Goal: Task Accomplishment & Management: Manage account settings

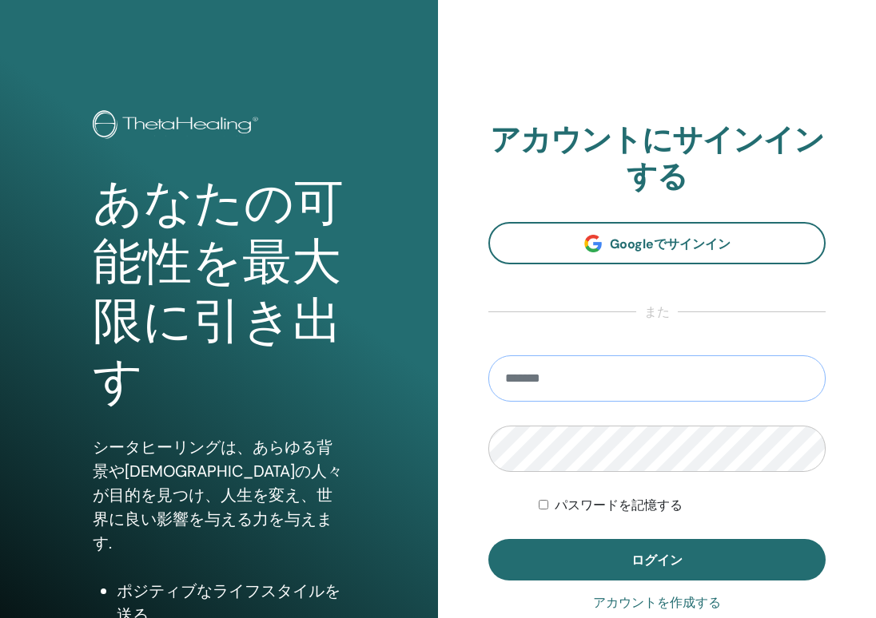
type input "**********"
click at [657, 559] on button "ログイン" at bounding box center [656, 560] width 337 height 42
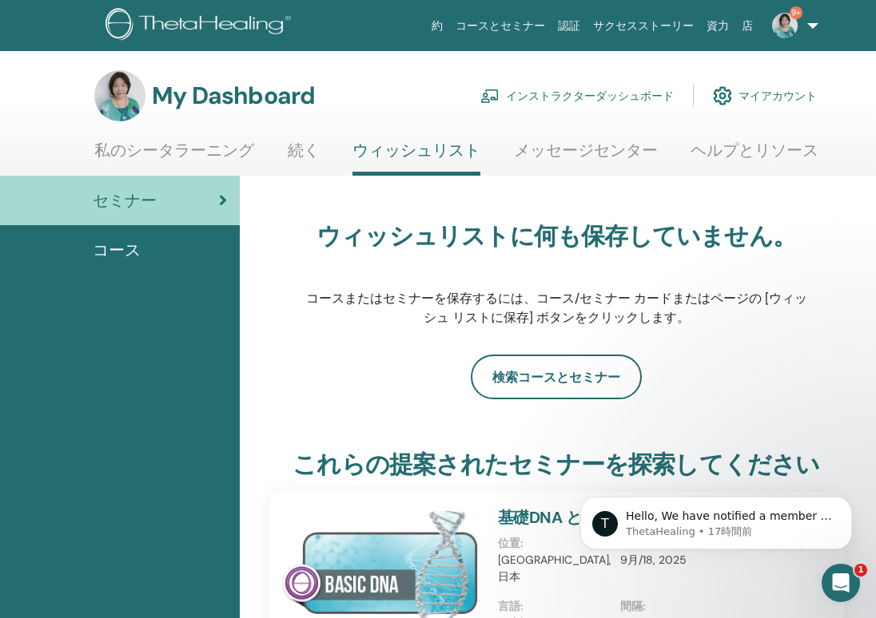
click at [626, 101] on link "インストラクターダッシュボード" at bounding box center [576, 95] width 193 height 35
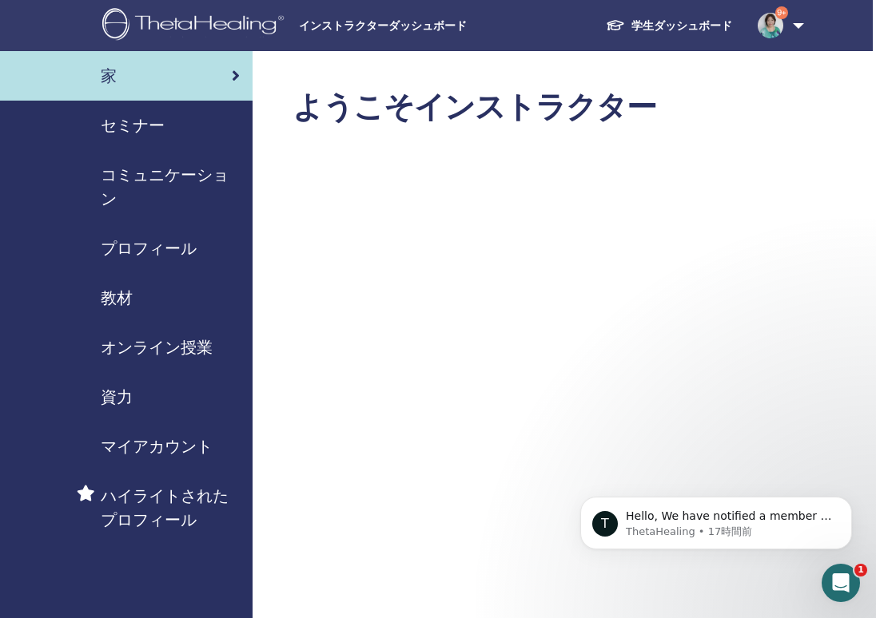
click at [134, 127] on span "セミナー" at bounding box center [133, 125] width 64 height 24
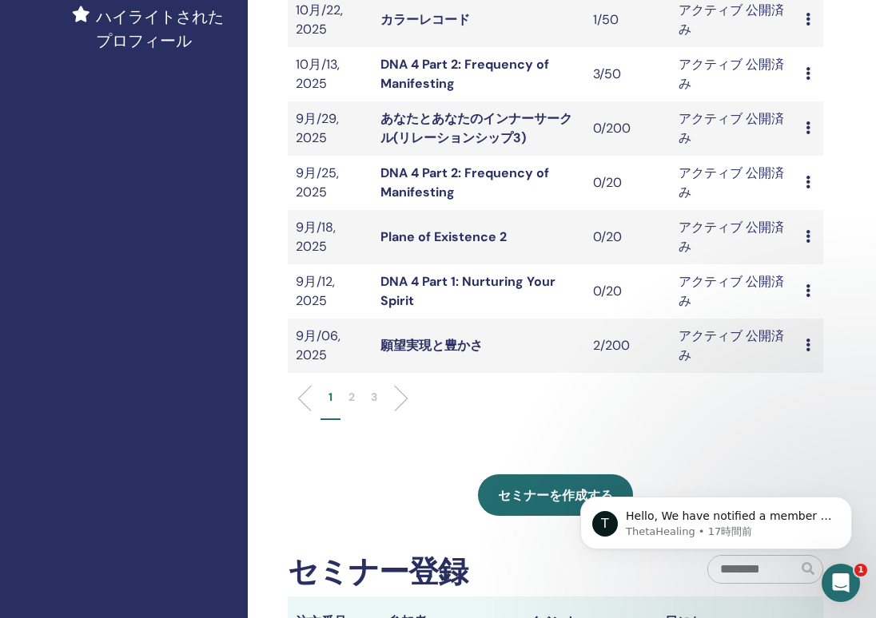
scroll to position [488, 8]
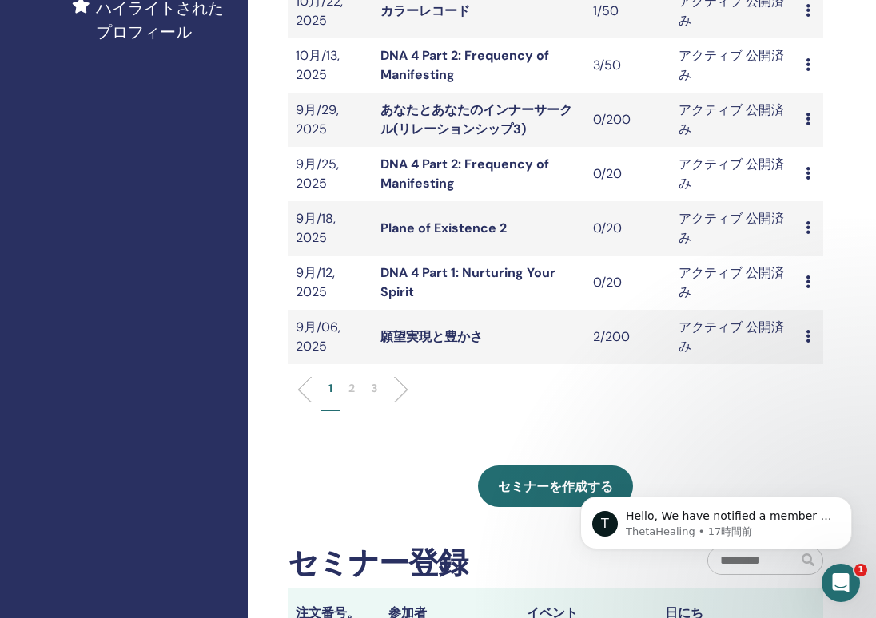
click at [350, 386] on p "2" at bounding box center [351, 388] width 6 height 17
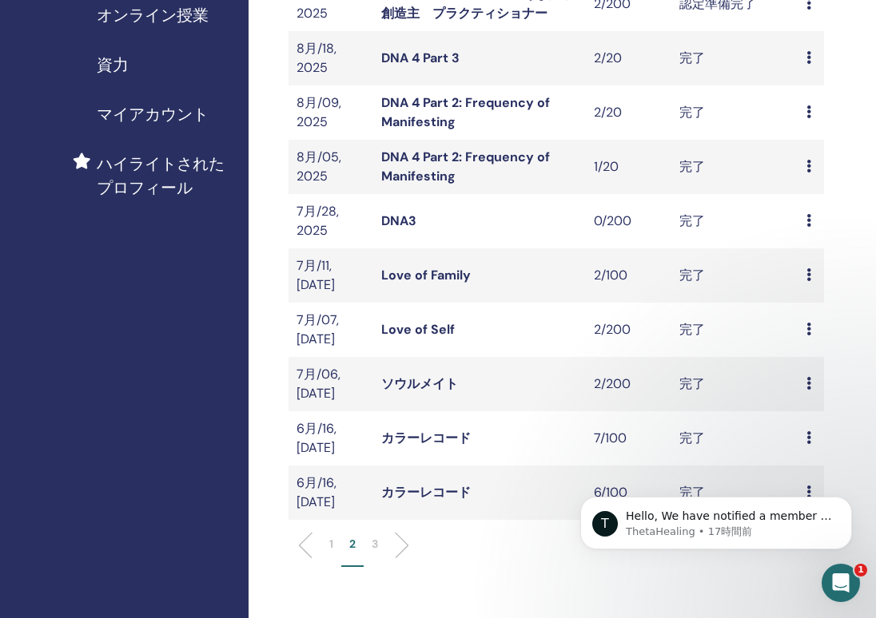
scroll to position [392, 7]
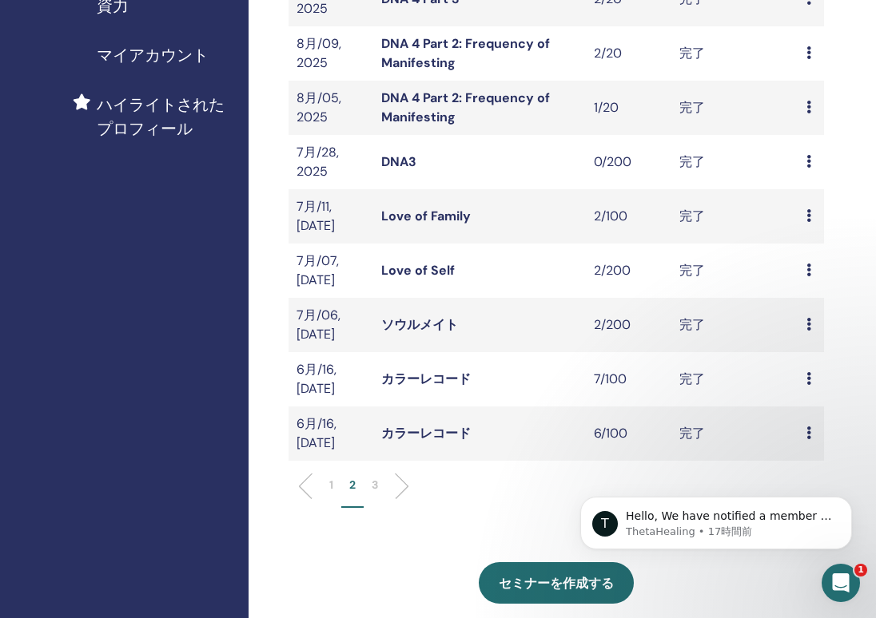
click at [375, 477] on p "3" at bounding box center [375, 485] width 6 height 17
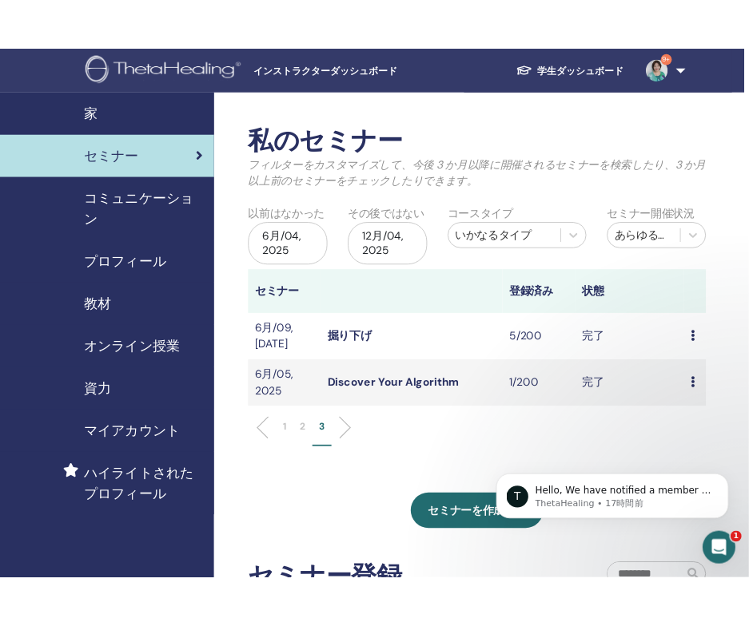
scroll to position [0, 6]
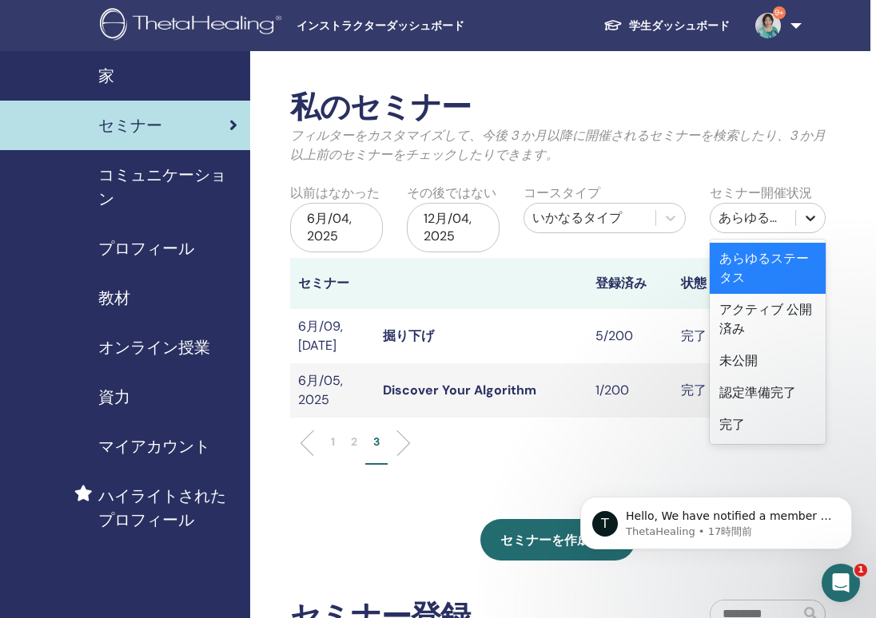
click at [816, 219] on icon at bounding box center [810, 218] width 16 height 16
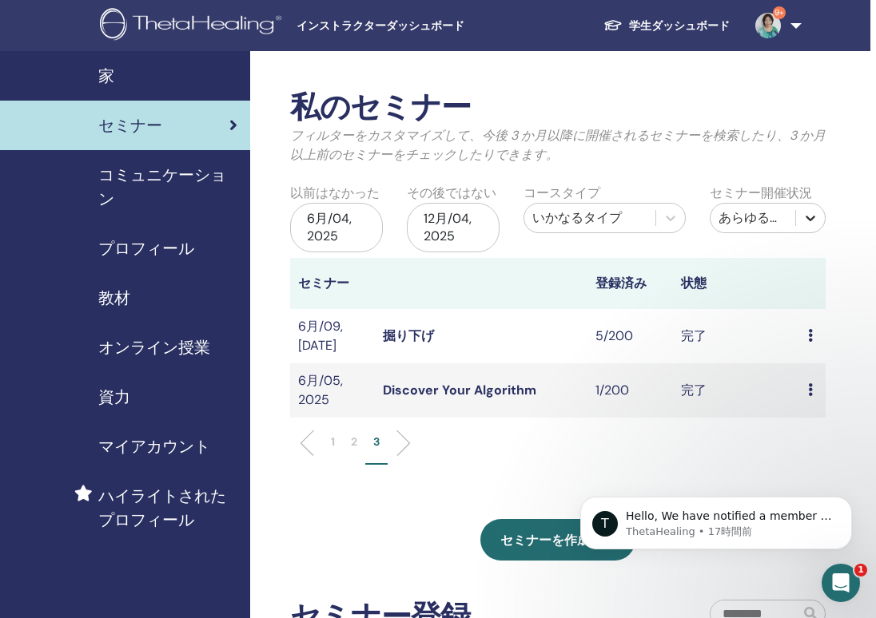
click at [816, 219] on icon at bounding box center [810, 218] width 16 height 16
click at [769, 29] on img at bounding box center [768, 26] width 26 height 26
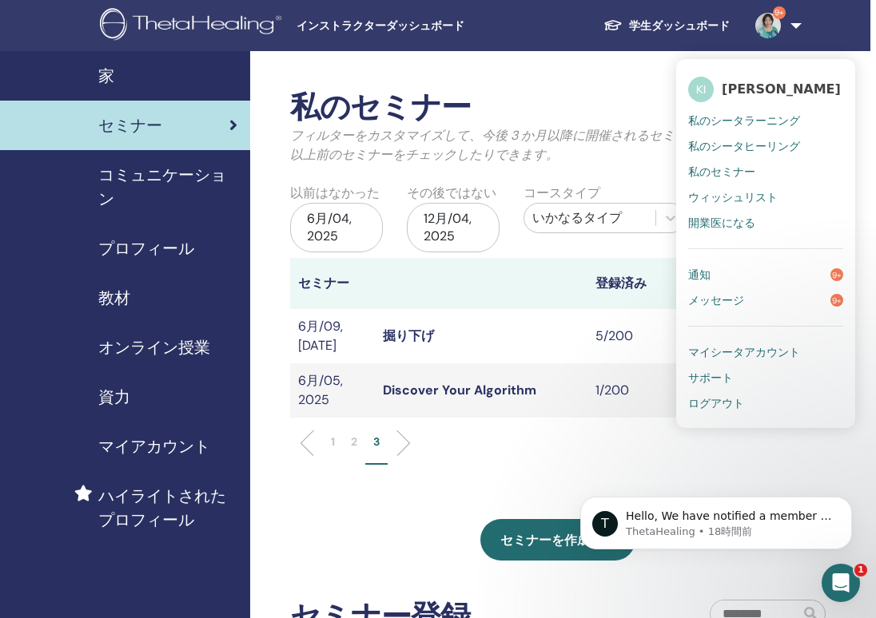
click at [760, 264] on link "通知 9+" at bounding box center [765, 275] width 155 height 26
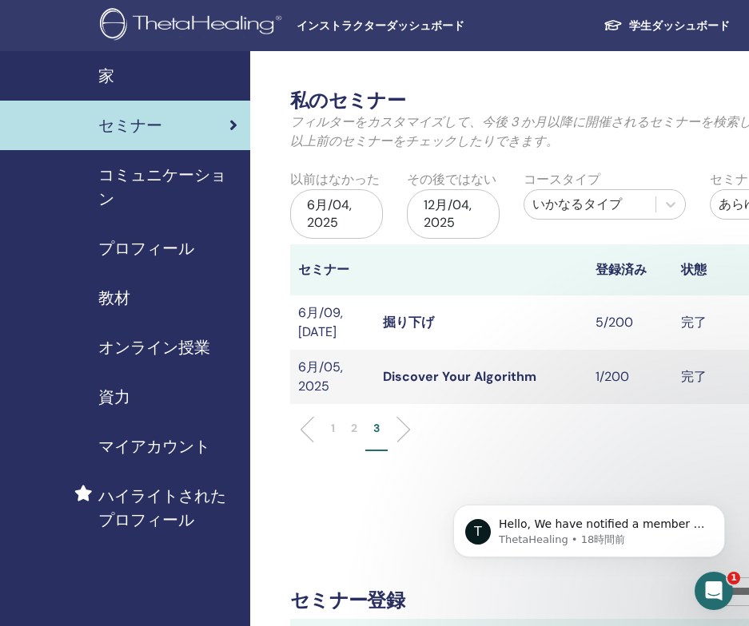
click at [175, 120] on div "セミナー" at bounding box center [122, 125] width 230 height 24
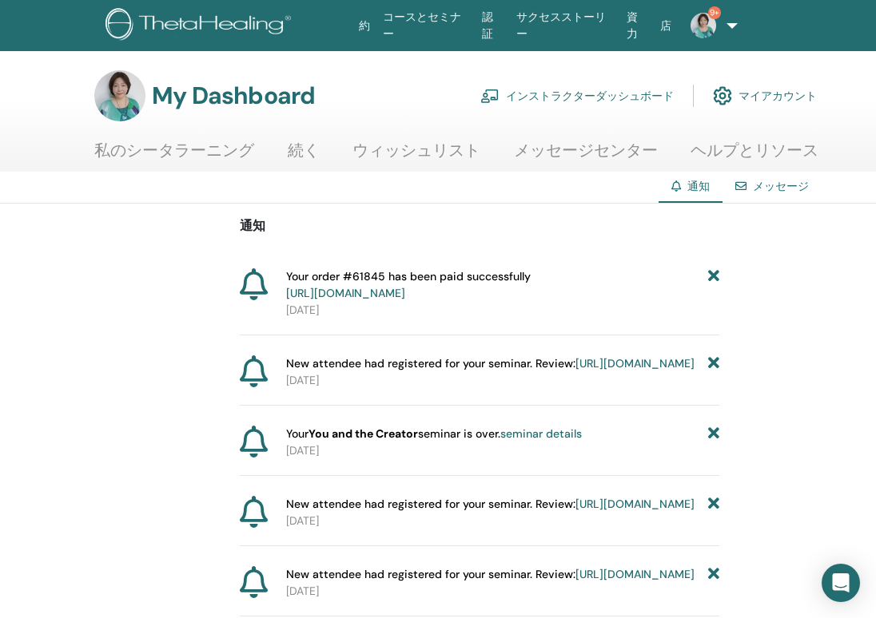
click at [698, 27] on img at bounding box center [703, 26] width 26 height 26
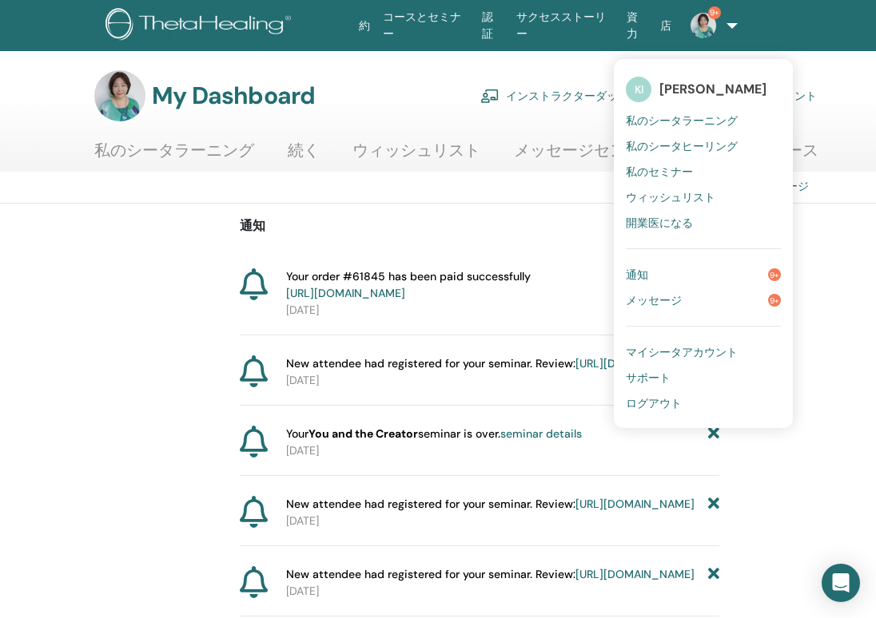
click at [711, 292] on link "メッセージ 9+" at bounding box center [703, 301] width 155 height 26
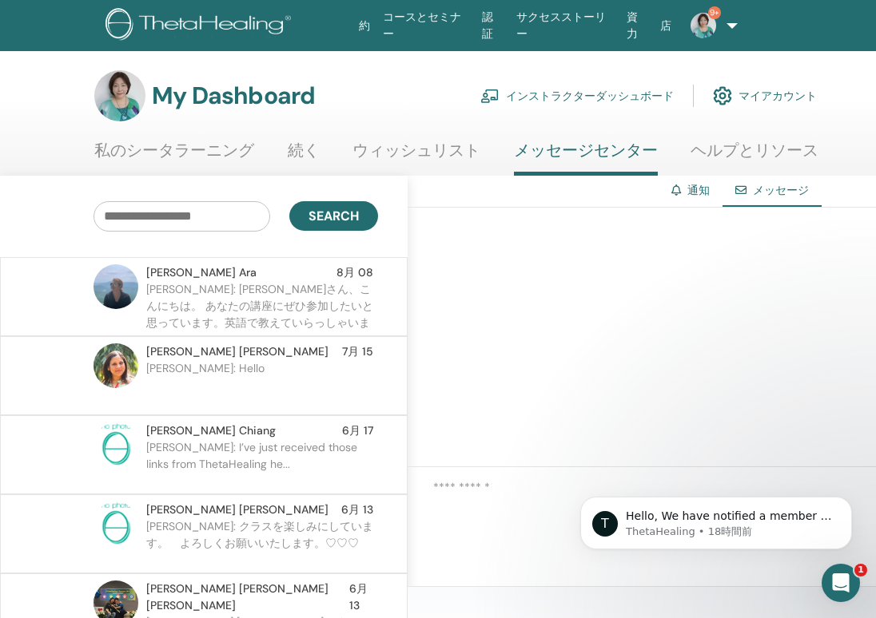
click at [805, 39] on div "約 コースとセミナー 認証 サクセスストーリー 資力 店 9+ KI [PERSON_NAME] 私のシータラーニング 私のシータヒーリング 私のセミナー ウ…" at bounding box center [438, 25] width 780 height 51
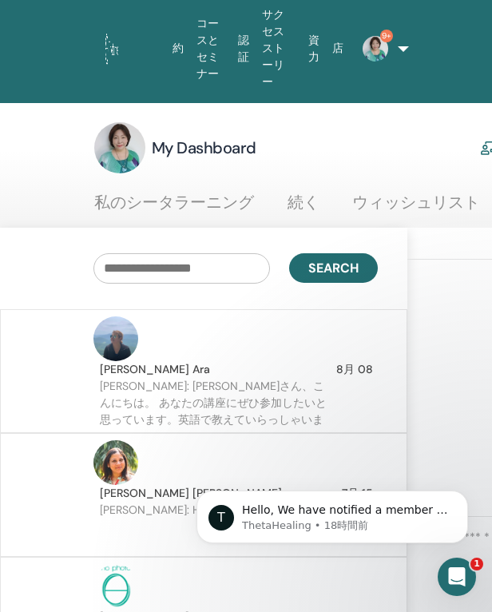
scroll to position [82, 0]
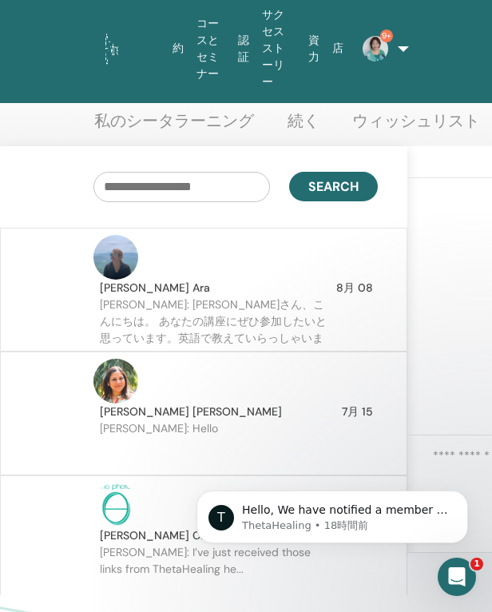
click at [220, 172] on input "text" at bounding box center [181, 187] width 177 height 30
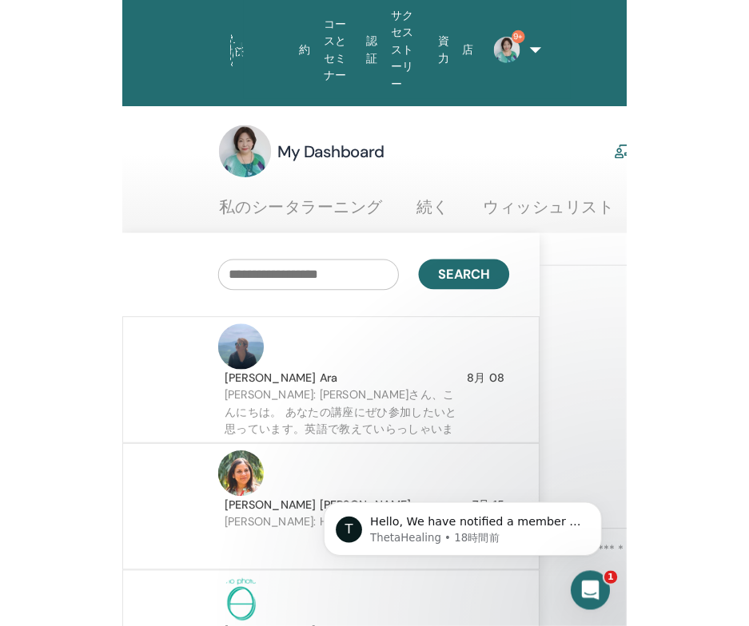
scroll to position [0, 0]
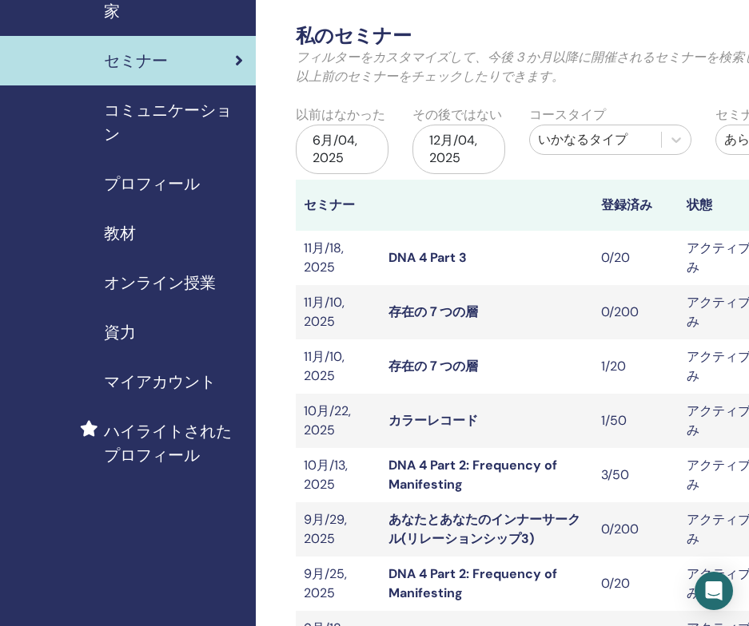
scroll to position [63, 0]
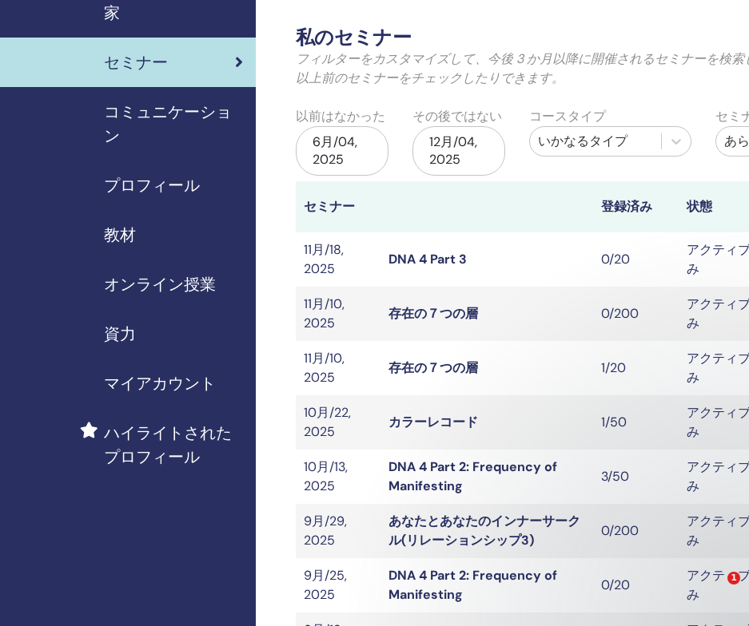
click at [573, 140] on div "いかなるタイプ" at bounding box center [595, 141] width 115 height 19
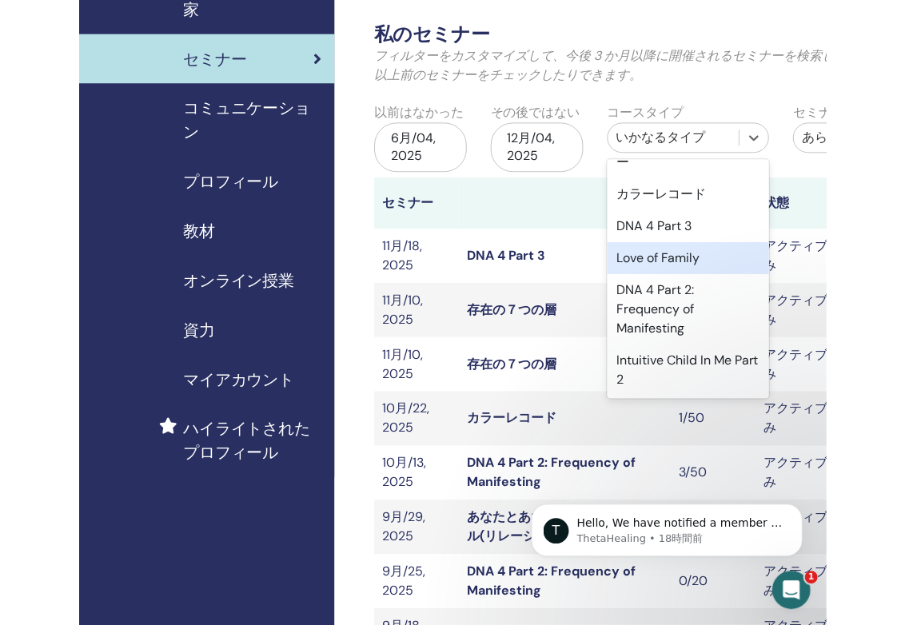
scroll to position [1077, 0]
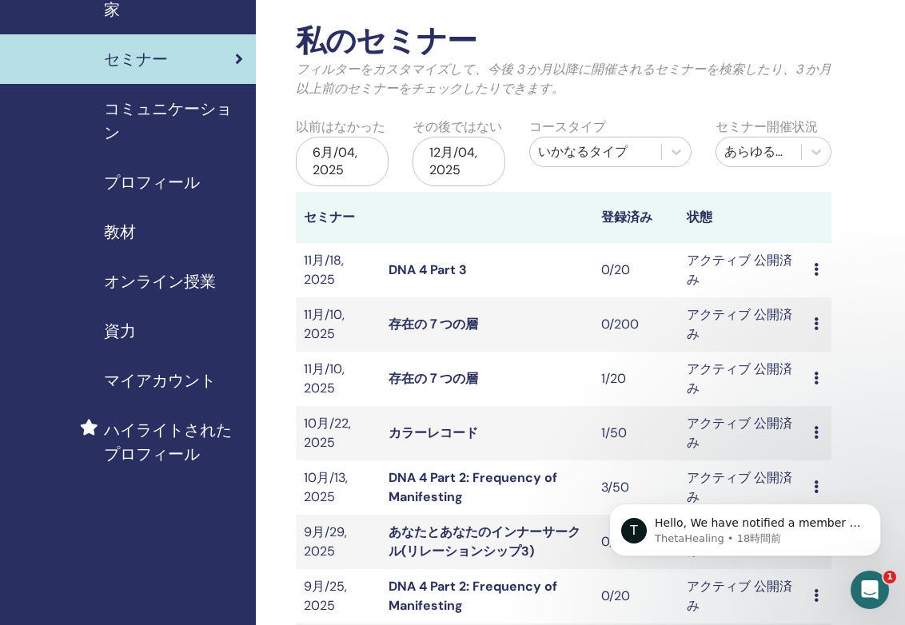
click at [448, 155] on div "12月/04, 2025" at bounding box center [458, 162] width 93 height 50
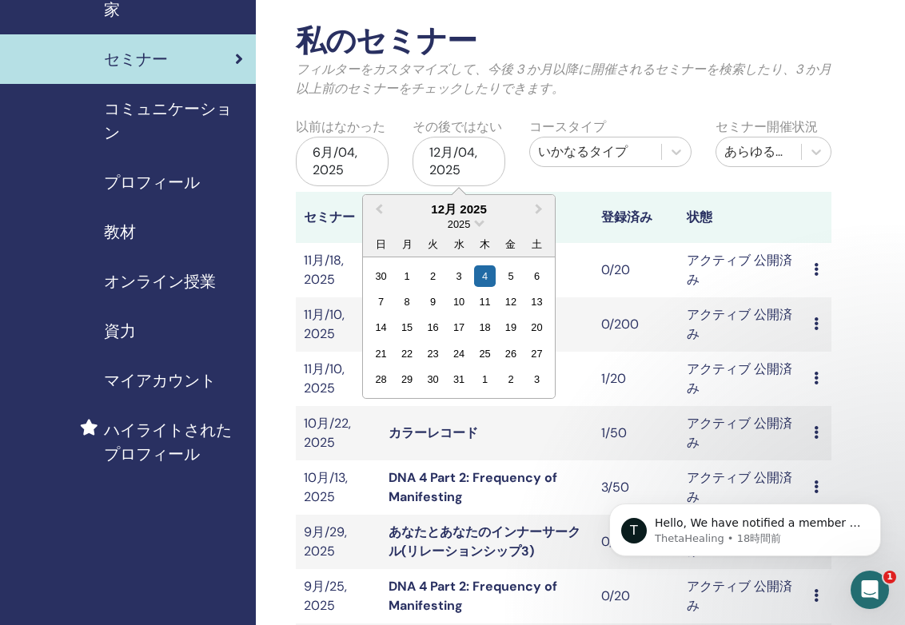
click at [334, 156] on div "6月/04, 2025" at bounding box center [342, 162] width 93 height 50
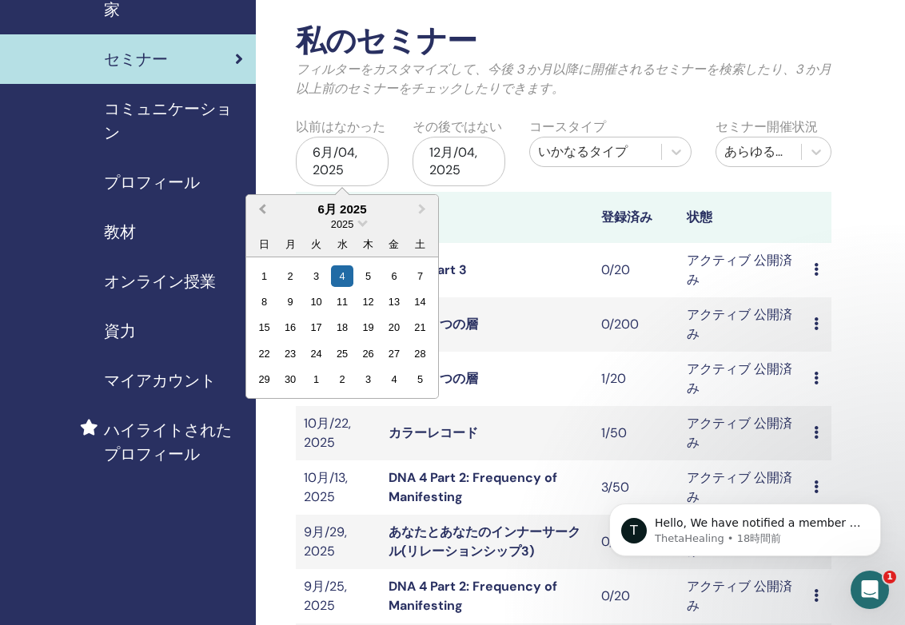
click at [259, 205] on button "Previous Month" at bounding box center [261, 210] width 26 height 26
click at [259, 204] on button "Previous Month" at bounding box center [261, 210] width 26 height 26
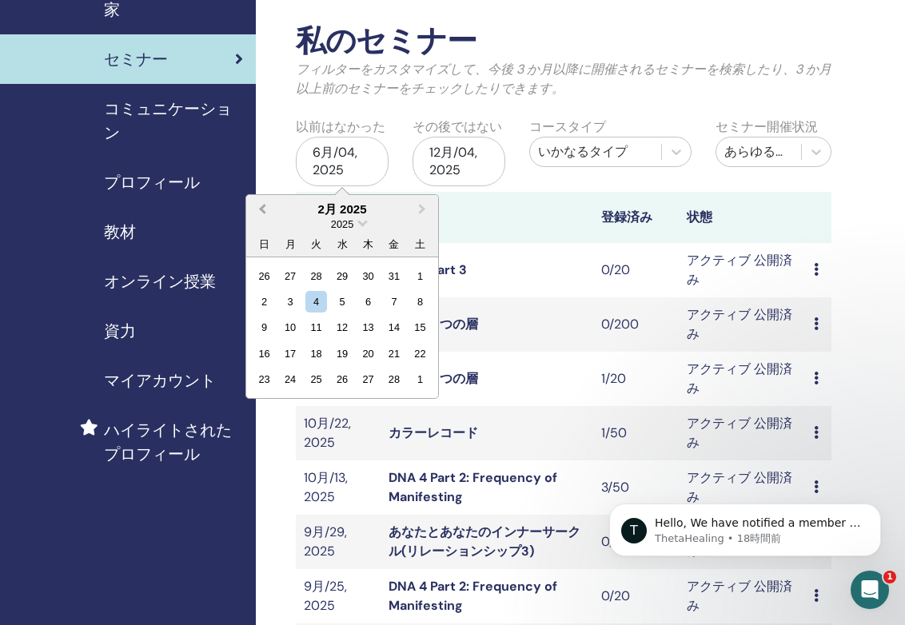
click at [259, 204] on button "Previous Month" at bounding box center [261, 210] width 26 height 26
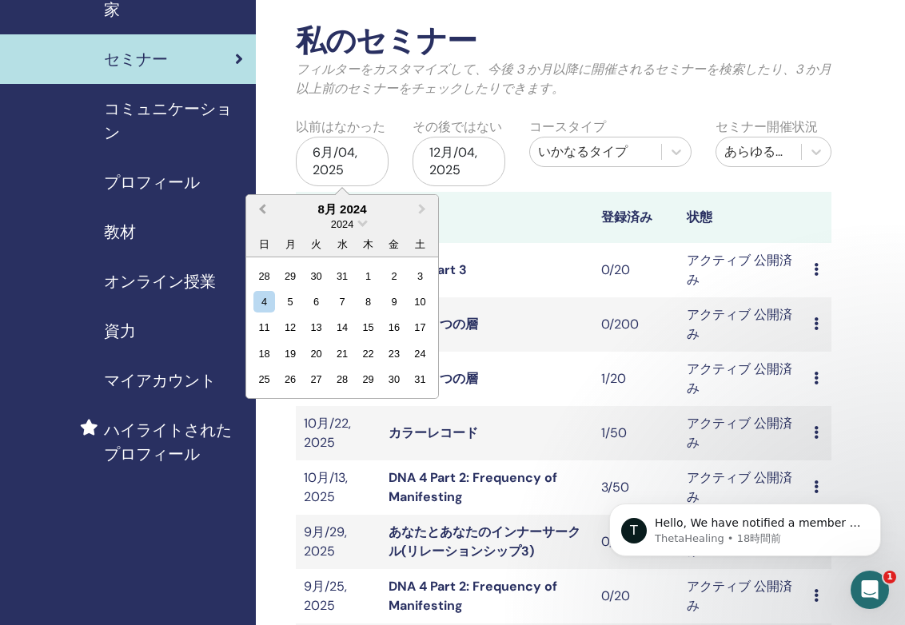
click at [259, 204] on button "Previous Month" at bounding box center [261, 210] width 26 height 26
click at [260, 204] on button "Previous Month" at bounding box center [261, 210] width 26 height 26
click at [260, 203] on button "Previous Month" at bounding box center [261, 210] width 26 height 26
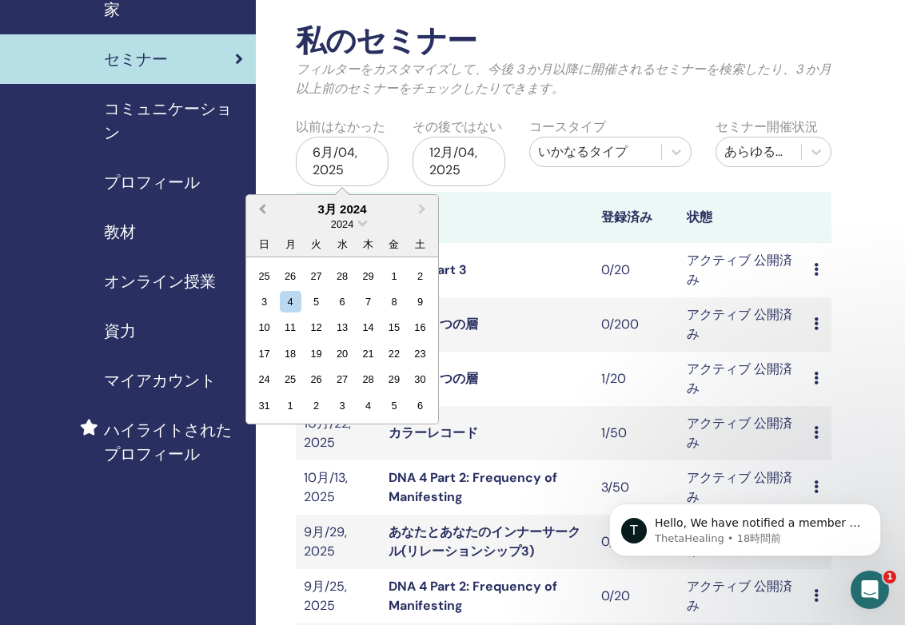
click at [260, 203] on button "Previous Month" at bounding box center [261, 210] width 26 height 26
click at [475, 157] on div "12月/04, 2025" at bounding box center [458, 162] width 93 height 50
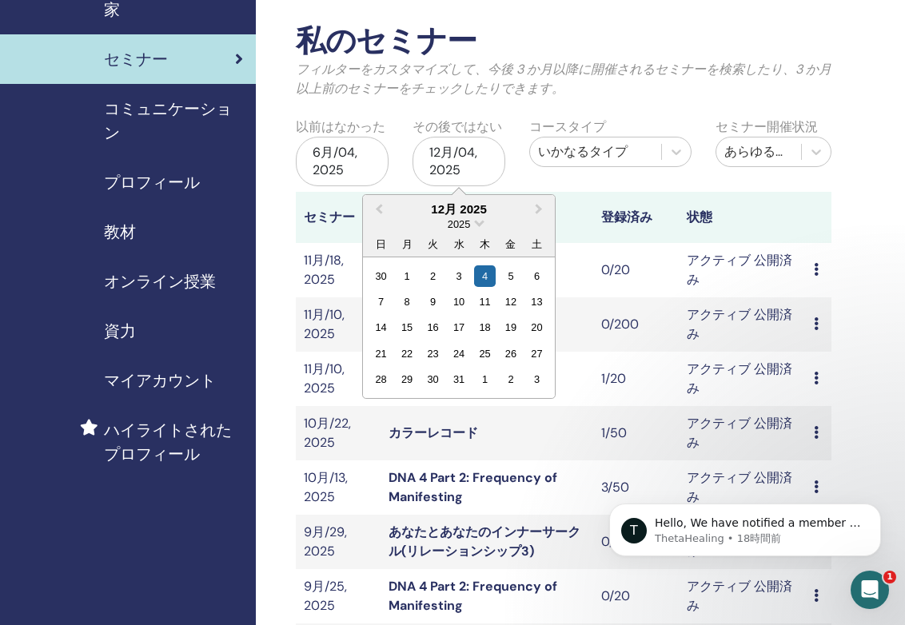
click at [462, 145] on div "12月/04, 2025" at bounding box center [458, 162] width 93 height 50
click at [613, 146] on div "いかなるタイプ" at bounding box center [595, 151] width 115 height 19
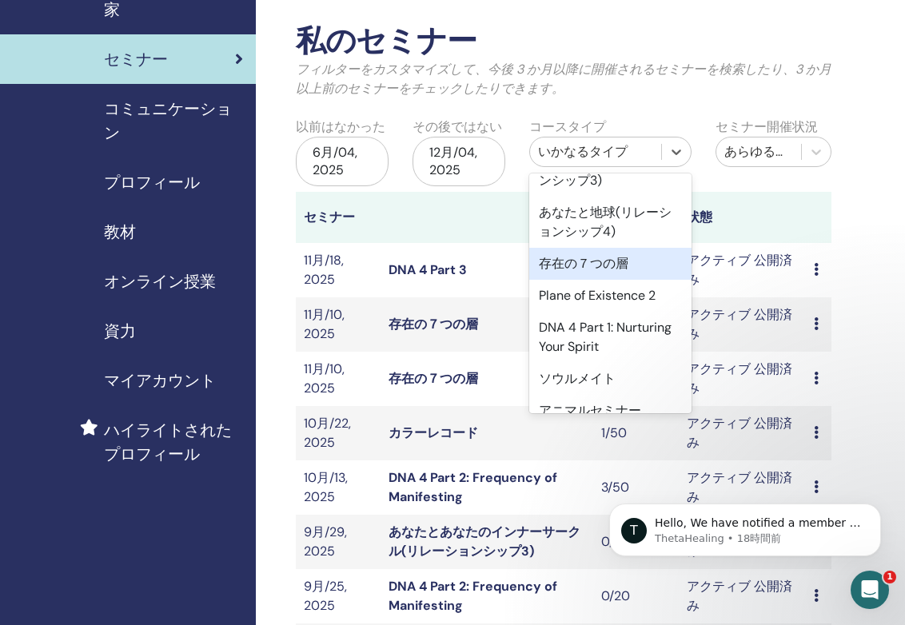
scroll to position [666, 0]
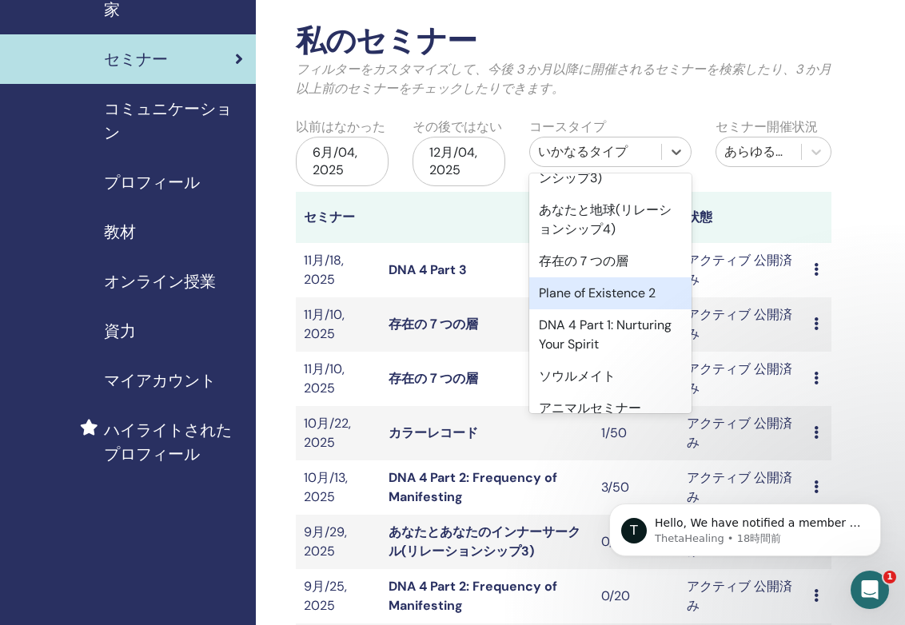
click at [622, 288] on div "Plane of Existence 2" at bounding box center [610, 293] width 162 height 32
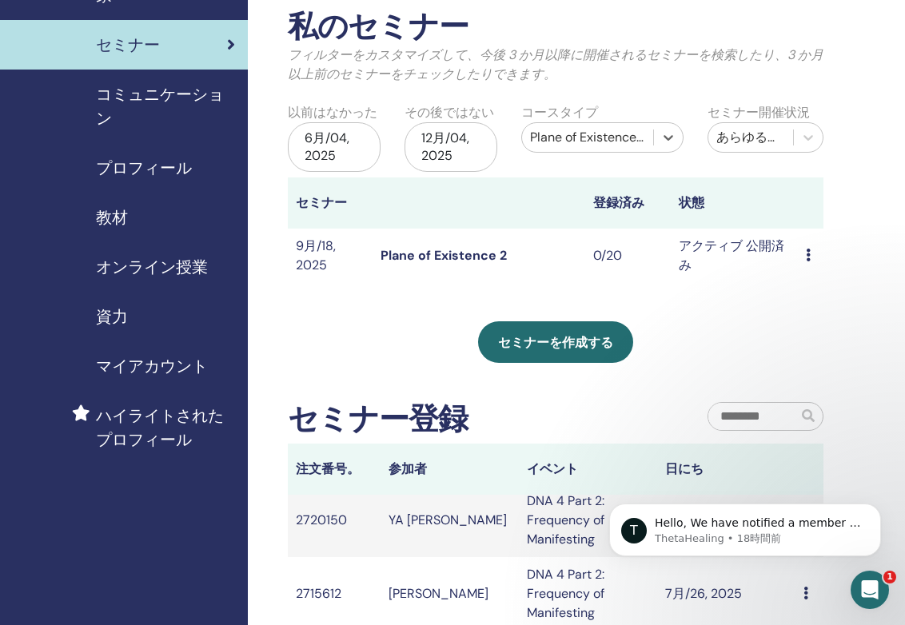
scroll to position [56, 8]
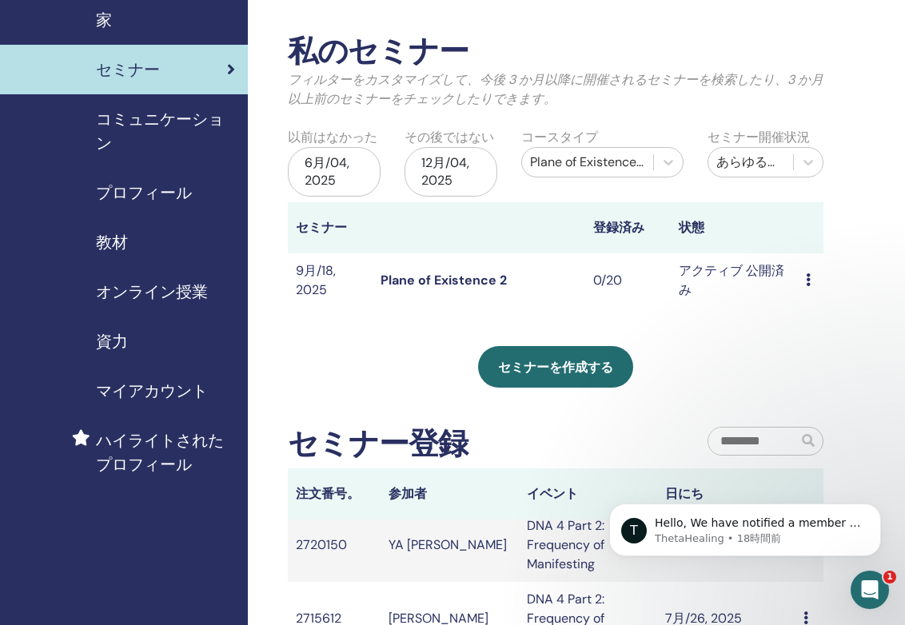
click at [489, 276] on link "Plane of Existence 2" at bounding box center [443, 280] width 126 height 17
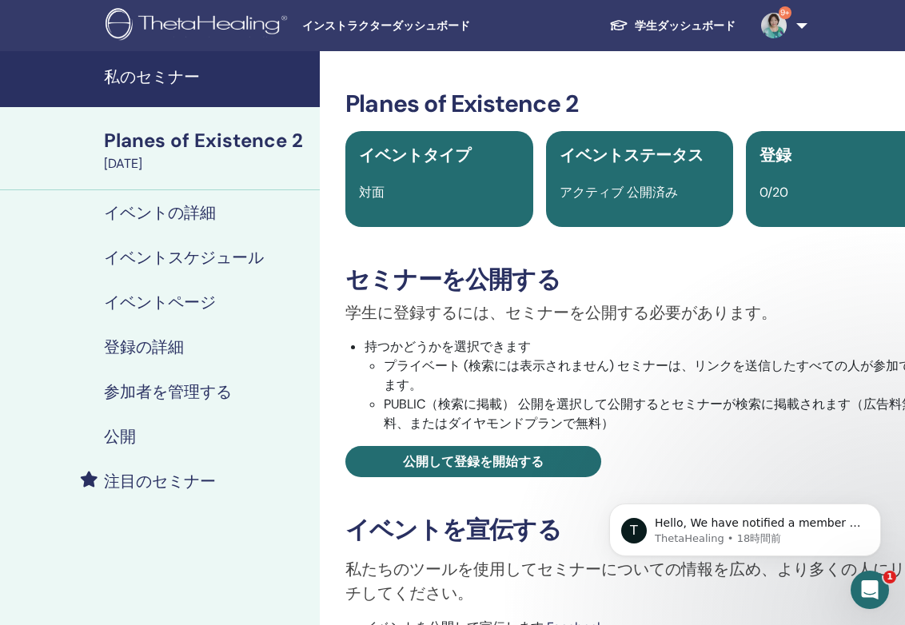
scroll to position [0, 2]
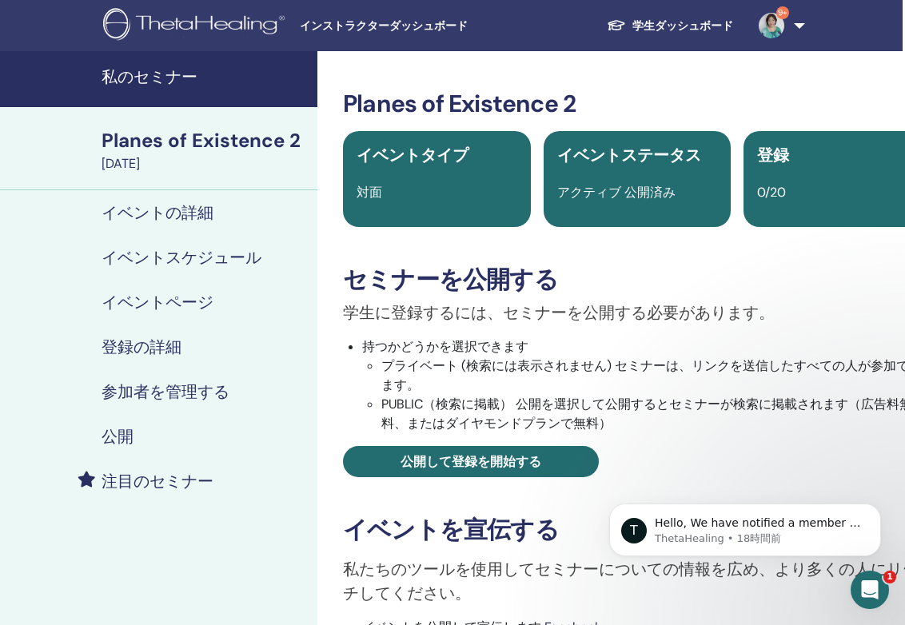
click at [261, 154] on div "September 18, 2025" at bounding box center [204, 163] width 206 height 19
click at [136, 72] on h4 "私のセミナー" at bounding box center [204, 76] width 206 height 19
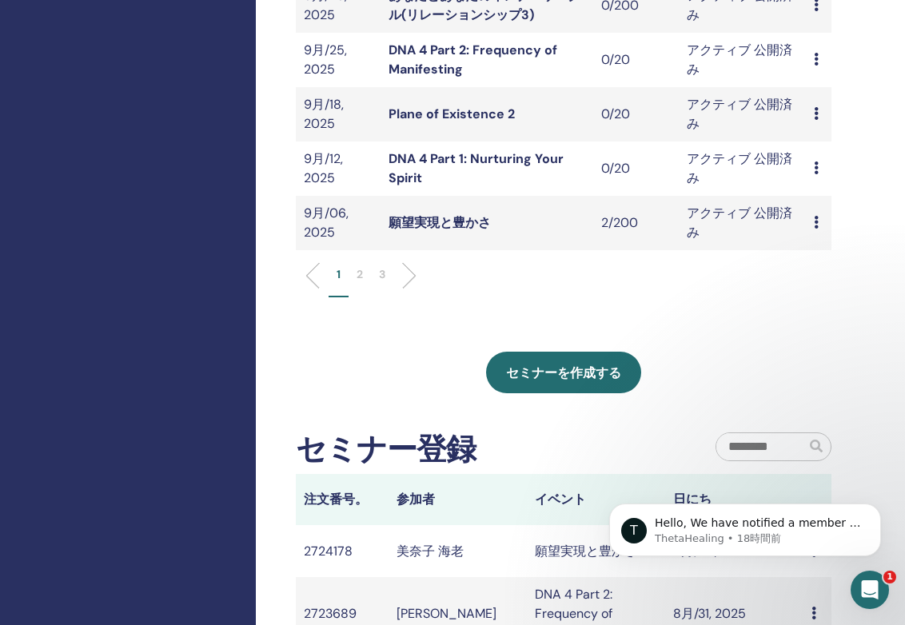
scroll to position [601, 0]
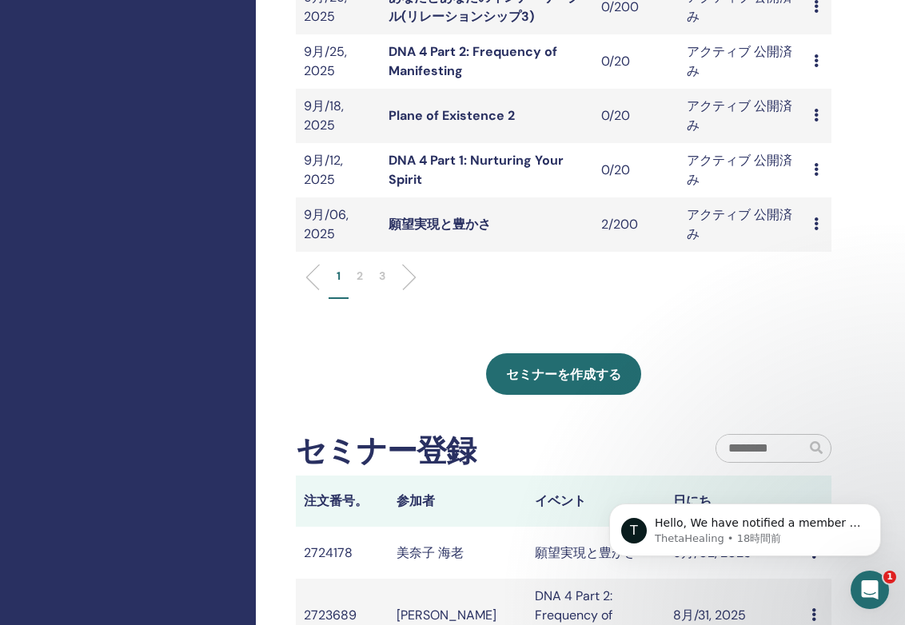
click at [384, 272] on p "3" at bounding box center [382, 276] width 6 height 17
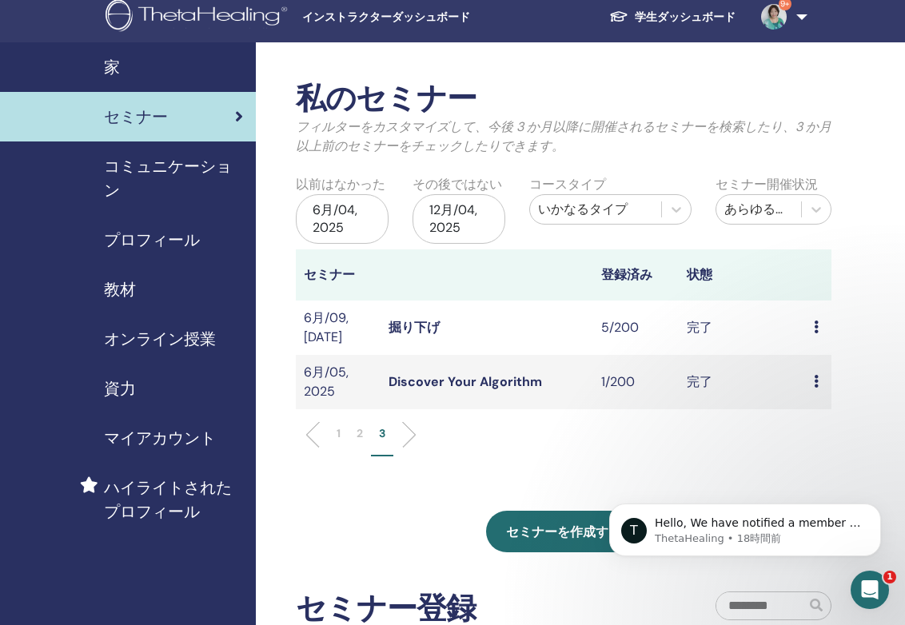
scroll to position [4, 0]
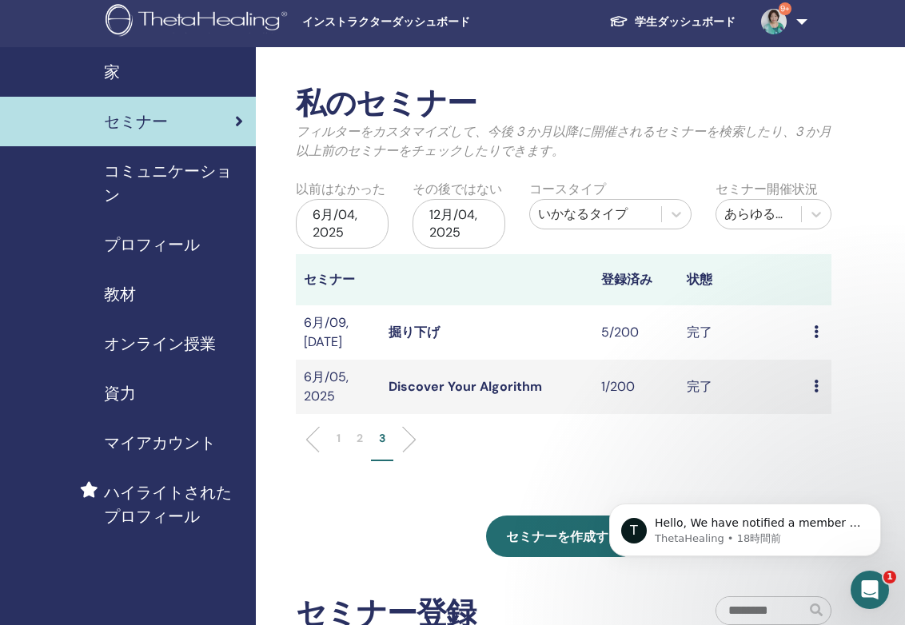
click at [188, 335] on span "オンライン授業" at bounding box center [160, 344] width 112 height 24
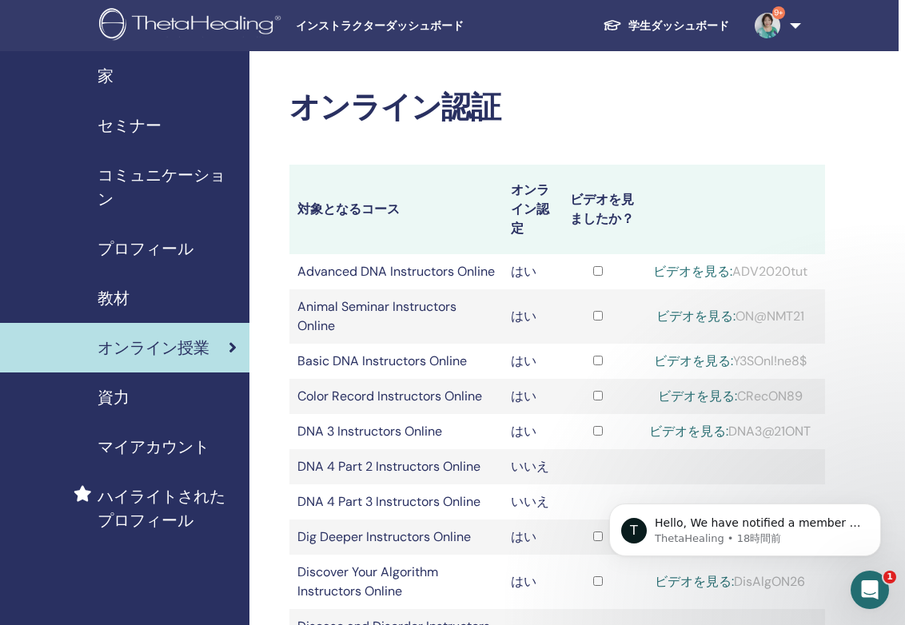
scroll to position [0, 5]
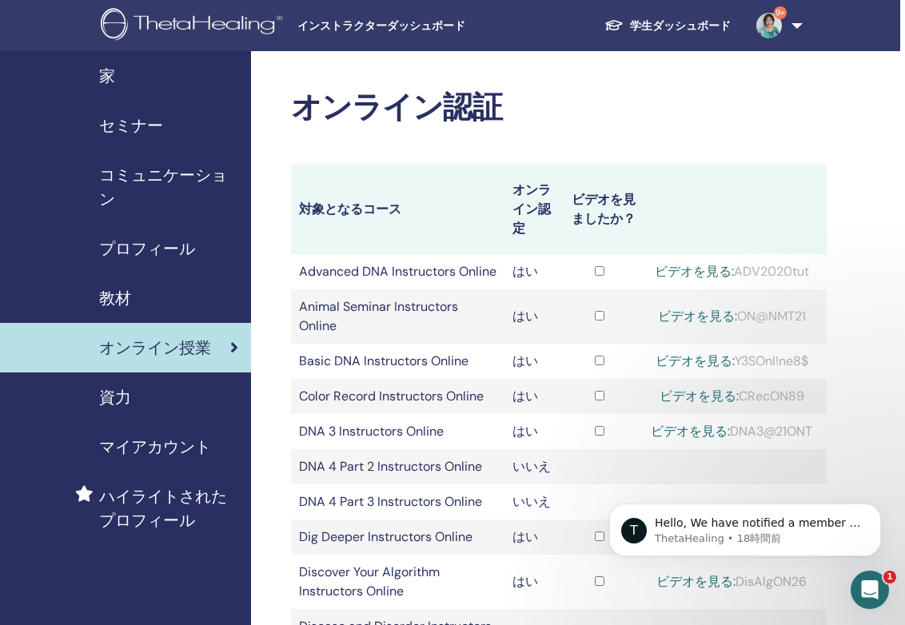
click at [130, 121] on span "セミナー" at bounding box center [131, 125] width 64 height 24
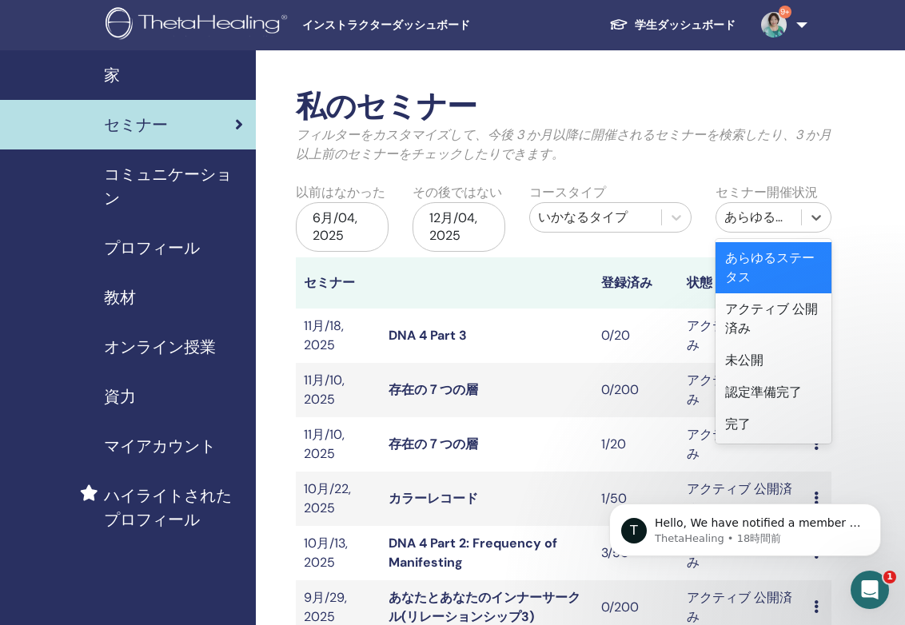
click at [759, 208] on div "あらゆるステータス" at bounding box center [758, 217] width 69 height 19
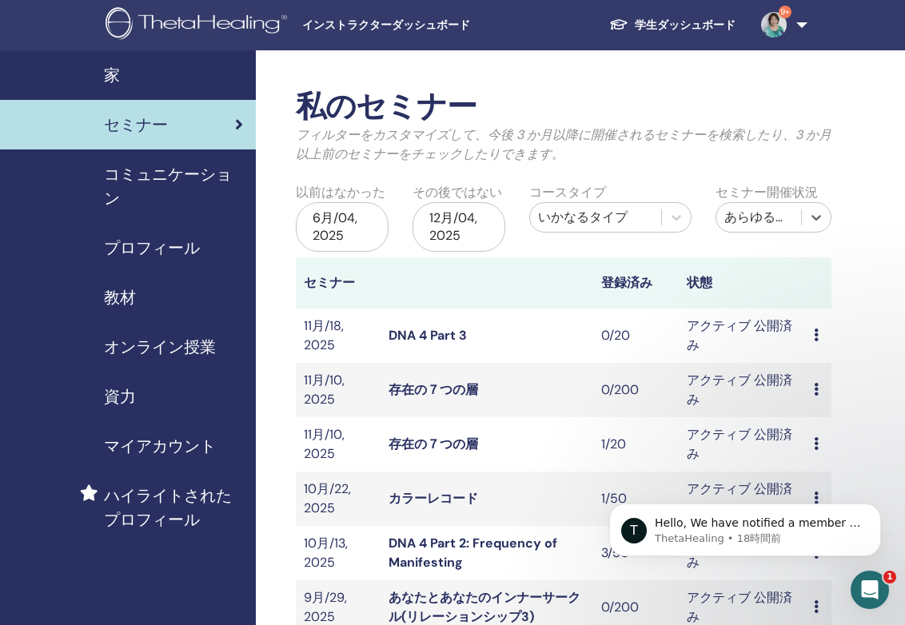
click at [759, 208] on div "あらゆるステータス" at bounding box center [758, 217] width 69 height 19
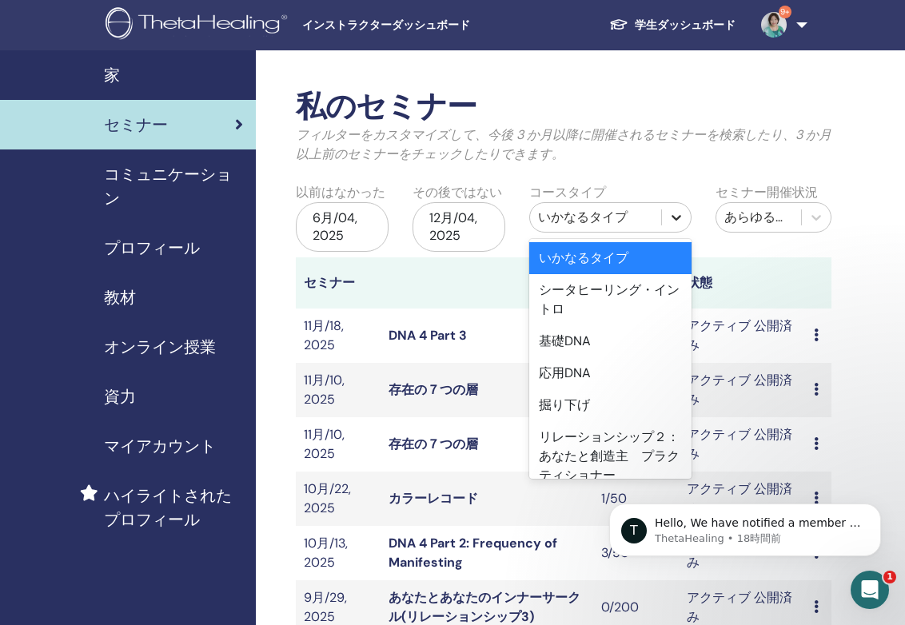
click at [670, 212] on icon at bounding box center [676, 217] width 16 height 16
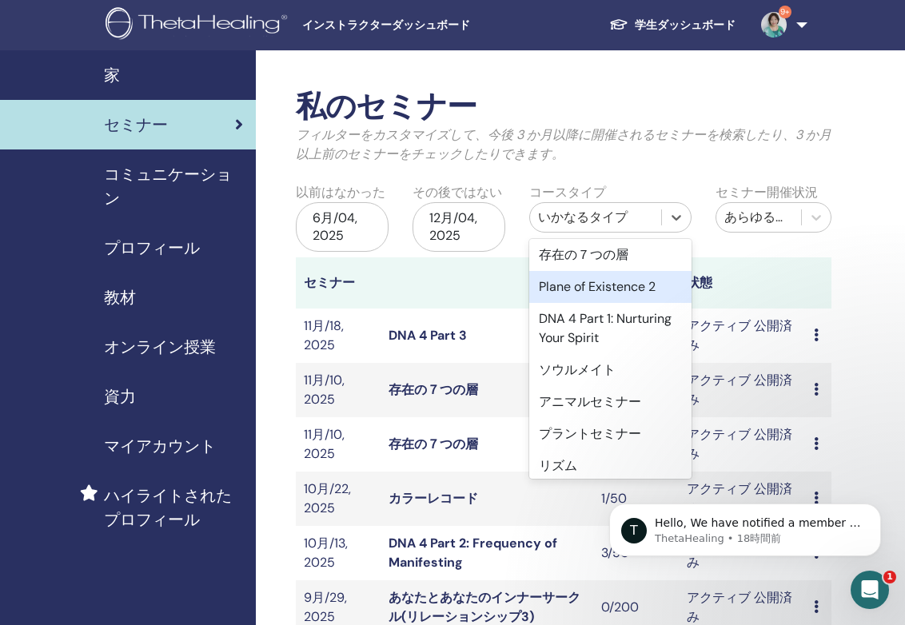
scroll to position [738, 0]
click at [627, 292] on div "Plane of Existence 2" at bounding box center [610, 288] width 162 height 32
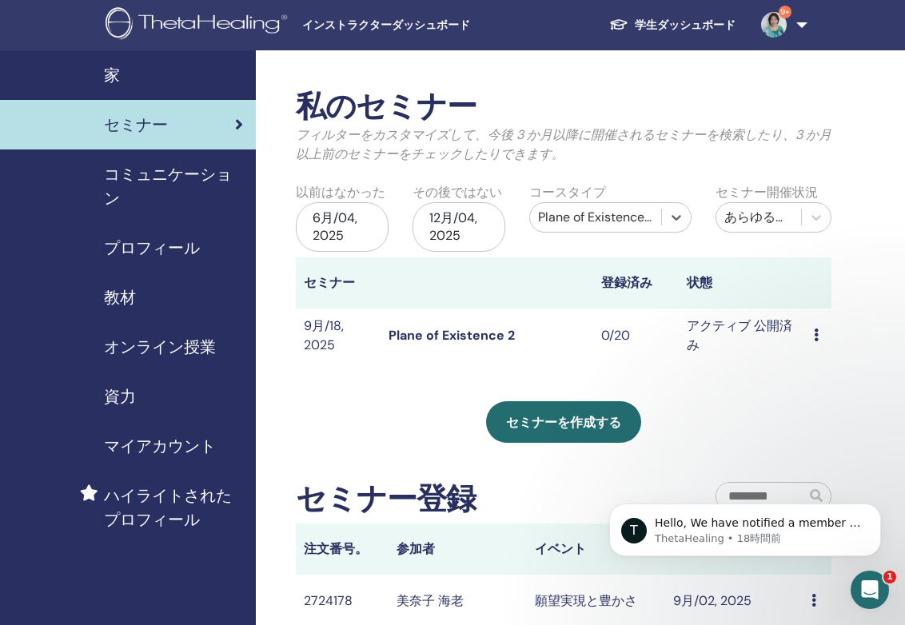
click at [339, 228] on div "6月/04, 2025" at bounding box center [342, 227] width 93 height 50
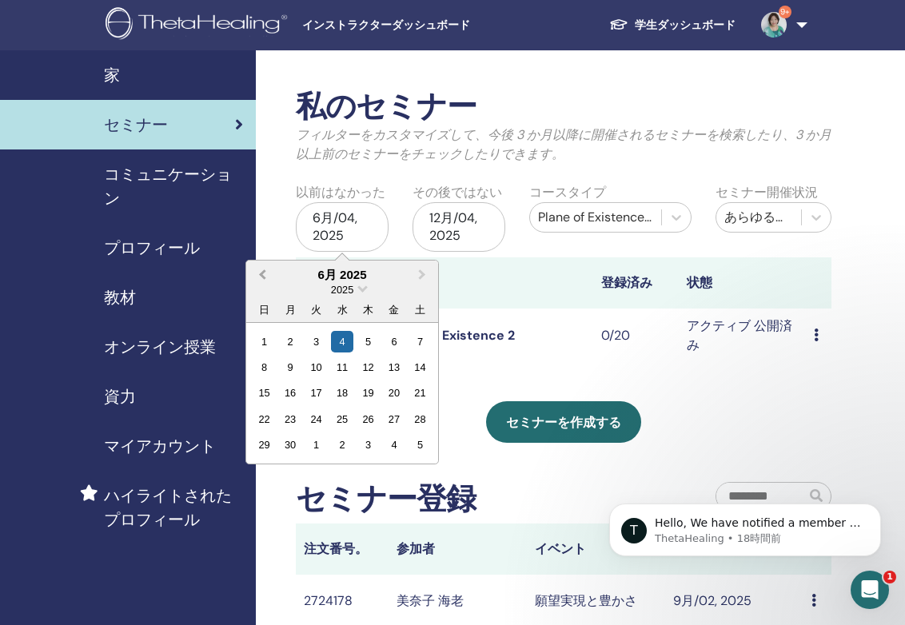
click at [253, 268] on button "Previous Month" at bounding box center [261, 275] width 26 height 26
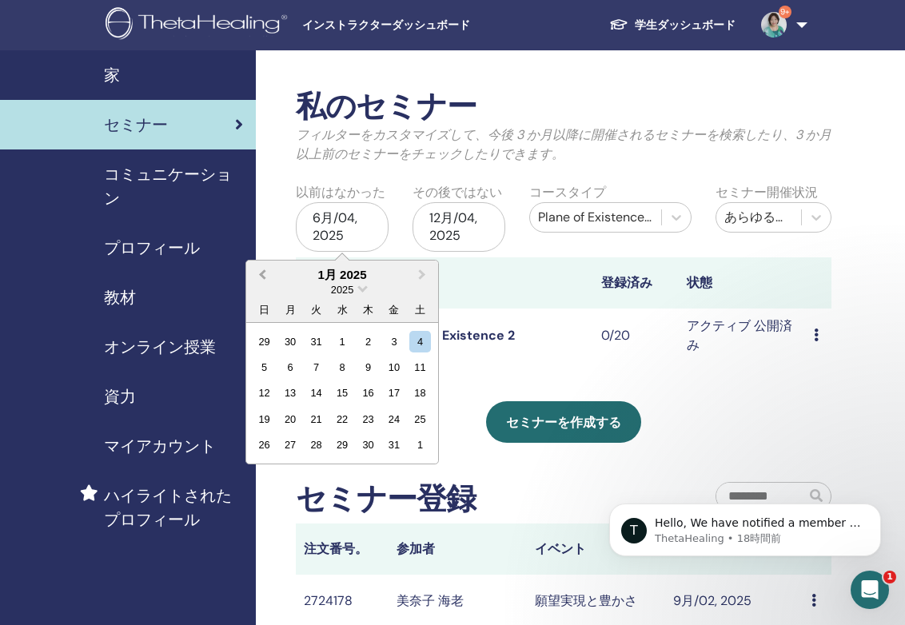
click at [253, 268] on button "Previous Month" at bounding box center [261, 275] width 26 height 26
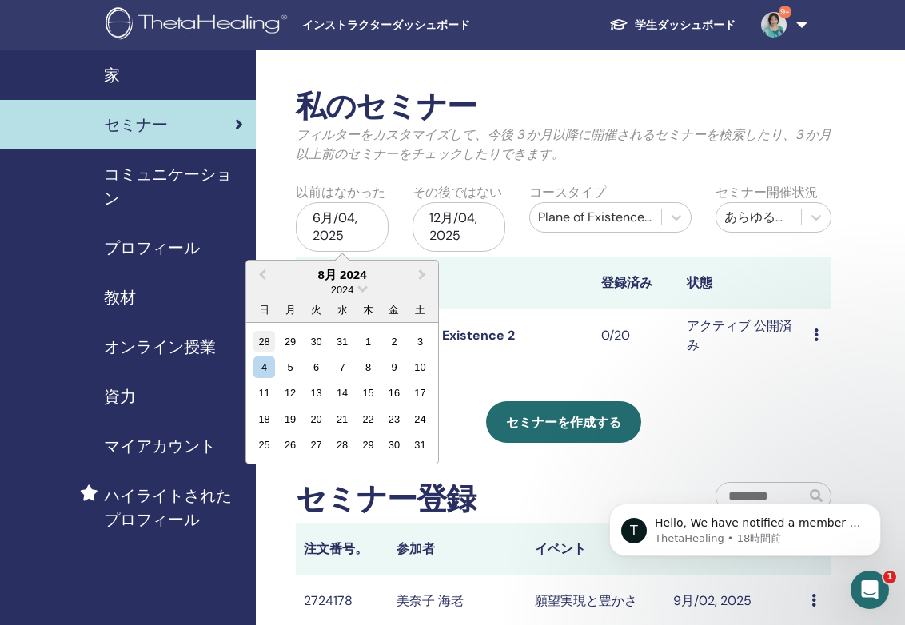
click at [268, 344] on div "28" at bounding box center [264, 341] width 22 height 22
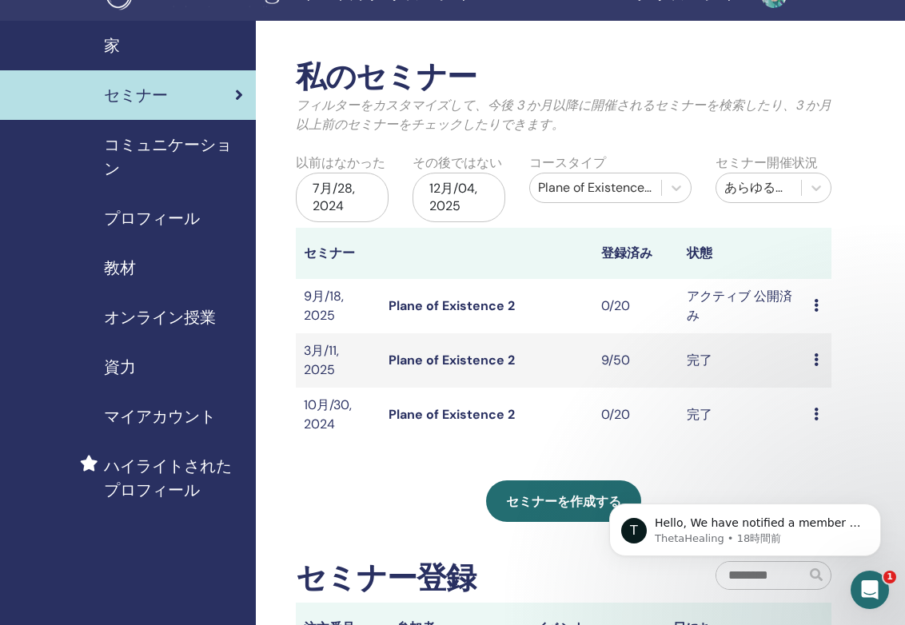
scroll to position [30, 0]
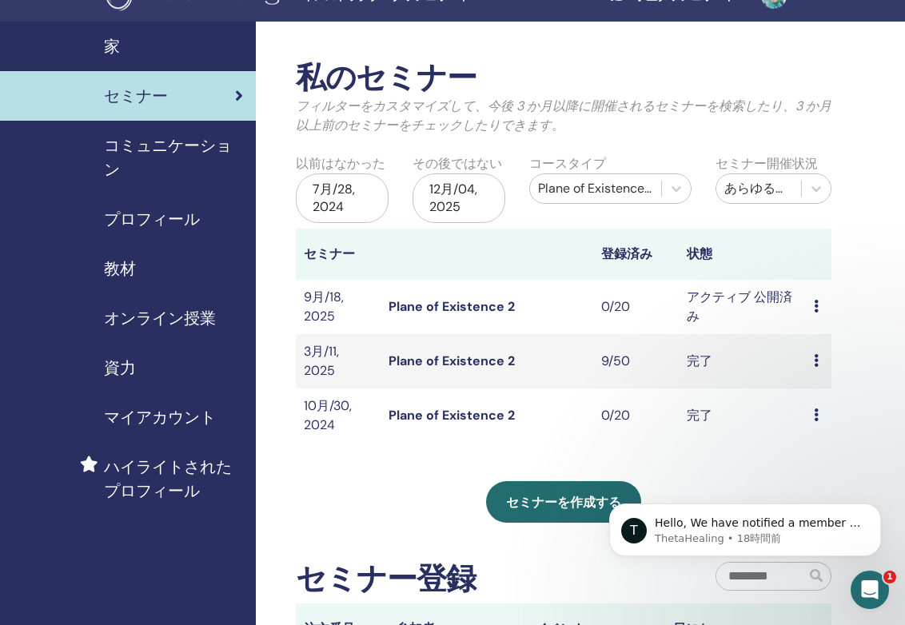
click at [813, 354] on icon at bounding box center [815, 360] width 5 height 13
click at [818, 388] on link "出席者" at bounding box center [817, 391] width 38 height 17
click at [345, 200] on div "7月/28, 2024" at bounding box center [342, 198] width 93 height 50
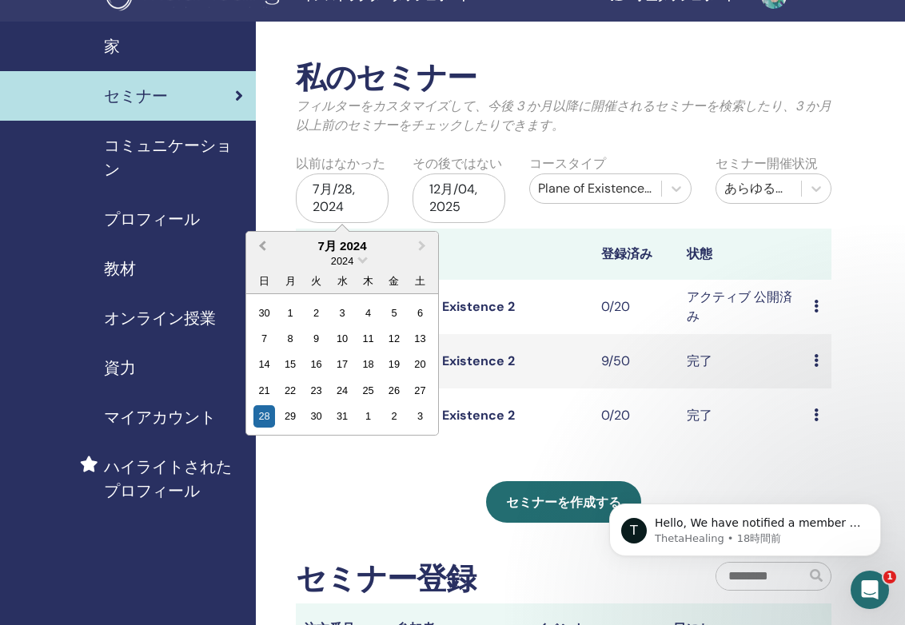
click at [268, 237] on button "Previous Month" at bounding box center [261, 246] width 26 height 26
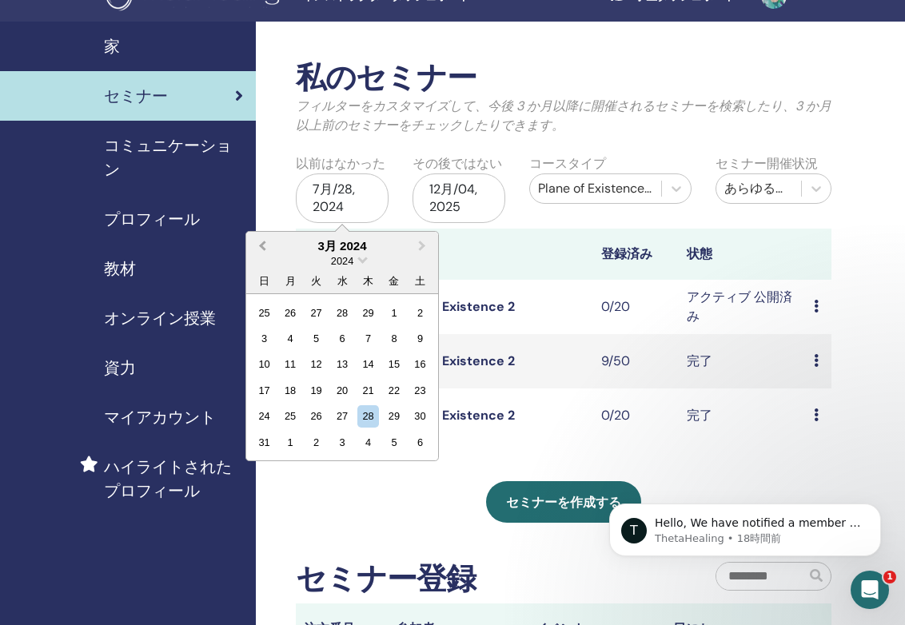
click at [268, 237] on button "Previous Month" at bounding box center [261, 246] width 26 height 26
click at [270, 331] on div "3" at bounding box center [264, 339] width 22 height 22
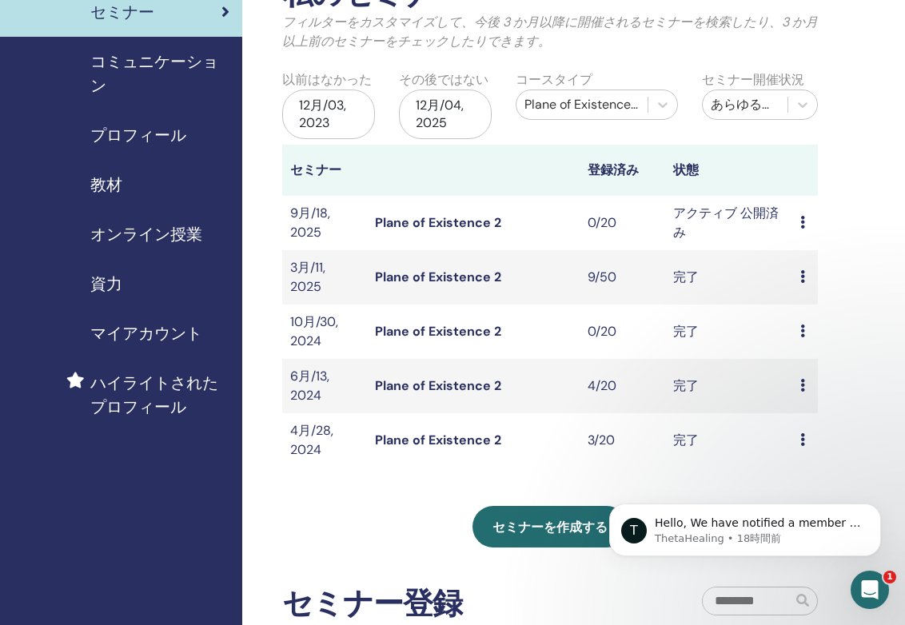
scroll to position [109, 15]
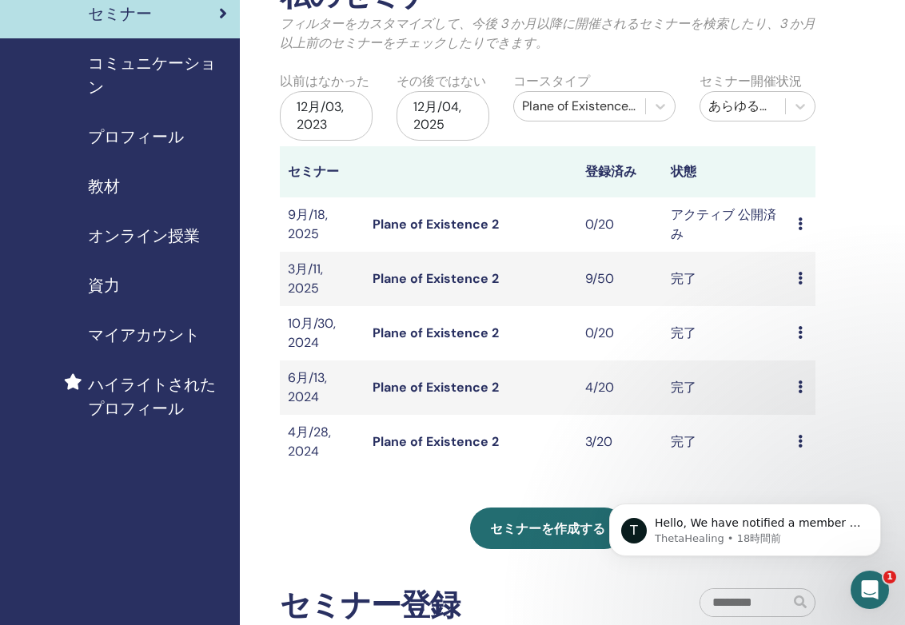
click at [799, 384] on icon at bounding box center [799, 386] width 5 height 13
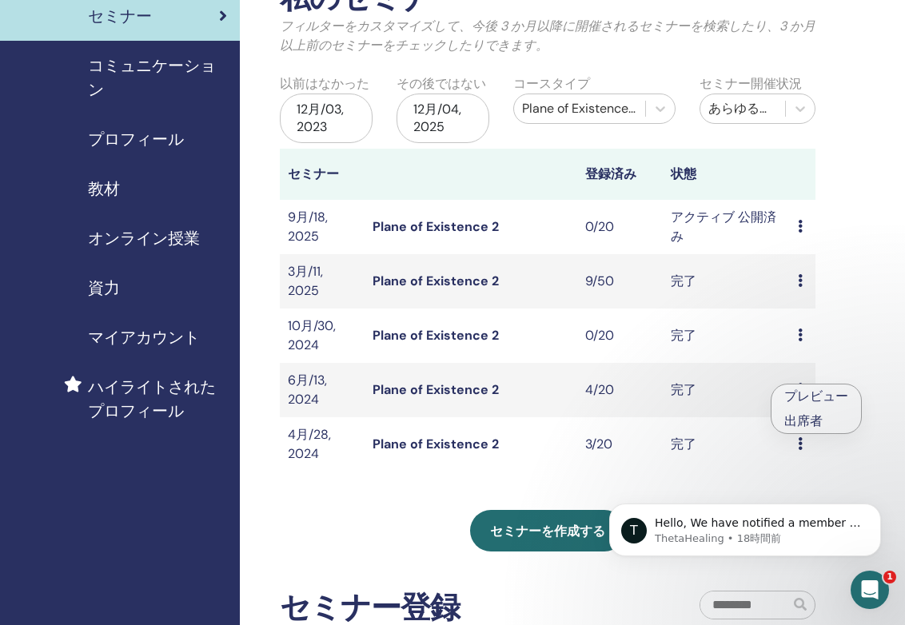
click at [793, 414] on link "出席者" at bounding box center [803, 420] width 38 height 17
click at [799, 437] on icon at bounding box center [799, 443] width 5 height 13
click at [790, 473] on html "T Hello, We have notified a member of our management team. We hope to have this…" at bounding box center [745, 526] width 320 height 112
click at [791, 471] on html "T Hello, We have notified a member of our management team. We hope to have this…" at bounding box center [745, 526] width 320 height 112
click at [821, 467] on link "出席者" at bounding box center [803, 473] width 38 height 17
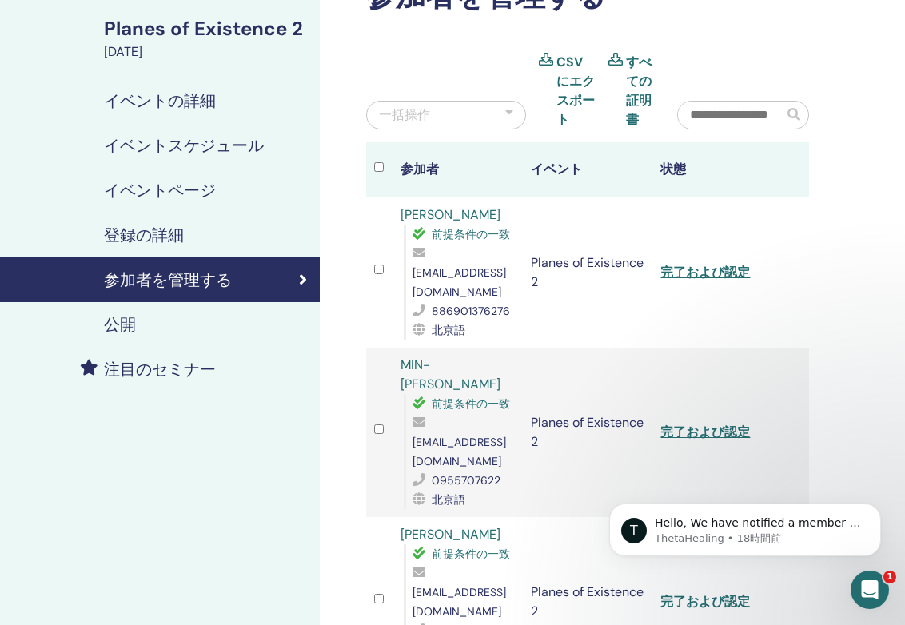
scroll to position [84, 0]
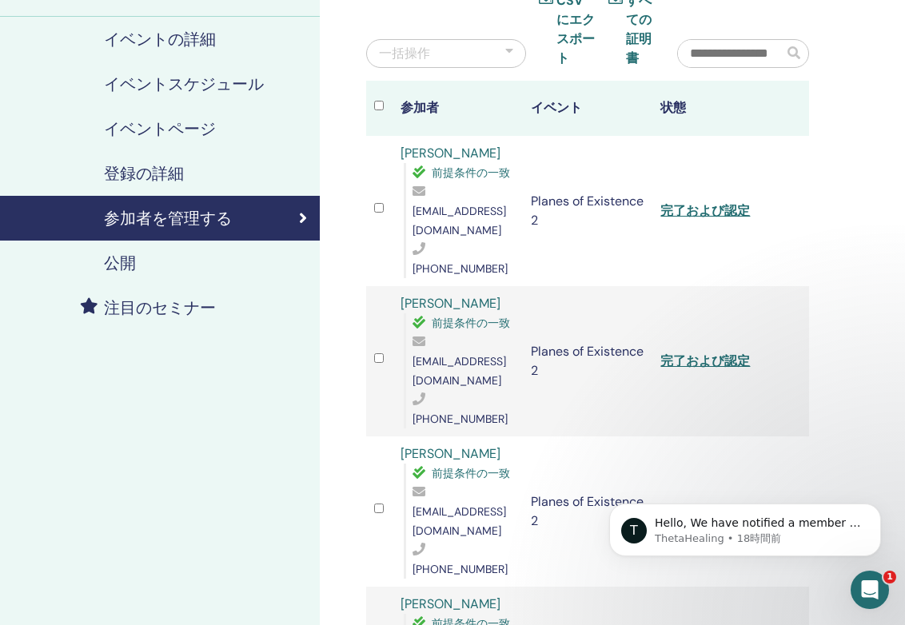
scroll to position [42, 0]
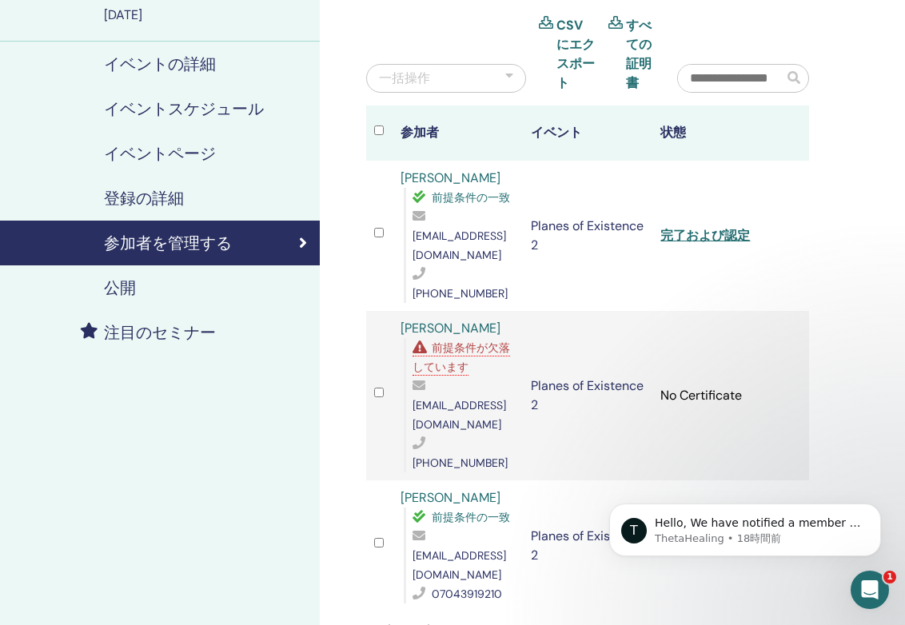
scroll to position [150, 0]
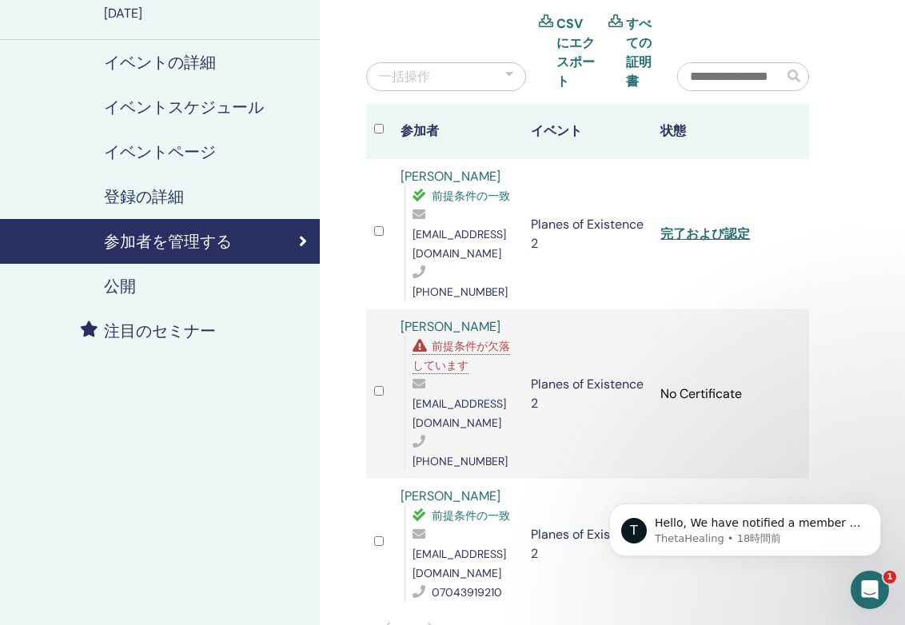
click at [471, 318] on link "[PERSON_NAME]" at bounding box center [450, 326] width 100 height 17
